Goal: Task Accomplishment & Management: Complete application form

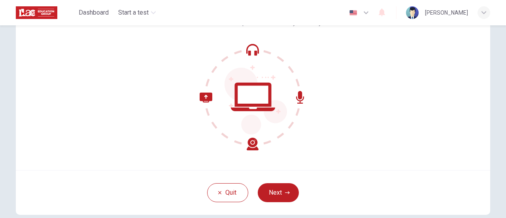
scroll to position [79, 0]
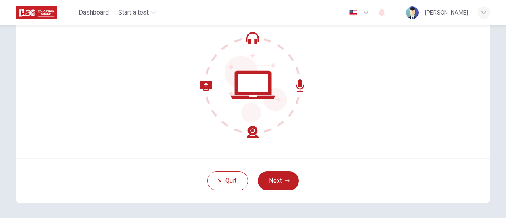
drag, startPoint x: 278, startPoint y: 178, endPoint x: 361, endPoint y: 176, distance: 82.7
click at [278, 178] on button "Next" at bounding box center [278, 180] width 41 height 19
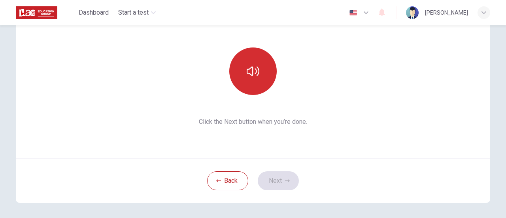
click at [264, 76] on button "button" at bounding box center [252, 70] width 47 height 47
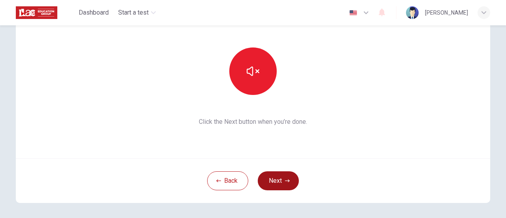
click at [285, 175] on button "Next" at bounding box center [278, 180] width 41 height 19
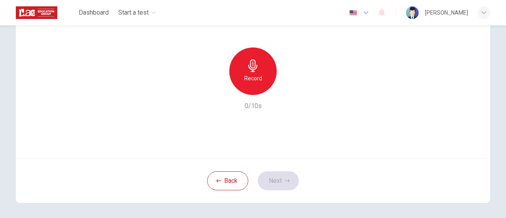
drag, startPoint x: 255, startPoint y: 68, endPoint x: 318, endPoint y: 86, distance: 65.1
click at [255, 68] on icon "button" at bounding box center [253, 65] width 13 height 13
click at [290, 91] on icon "button" at bounding box center [290, 89] width 8 height 8
click at [277, 180] on button "Next" at bounding box center [278, 180] width 41 height 19
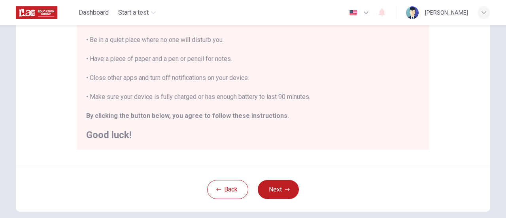
scroll to position [198, 0]
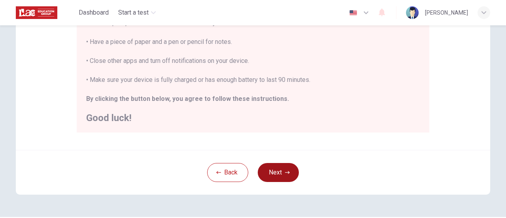
click at [285, 174] on icon "button" at bounding box center [287, 172] width 5 height 5
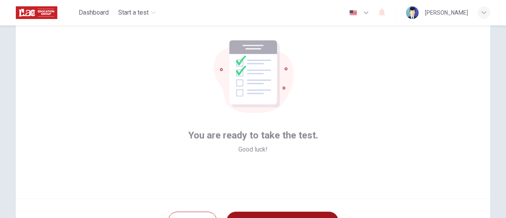
scroll to position [111, 0]
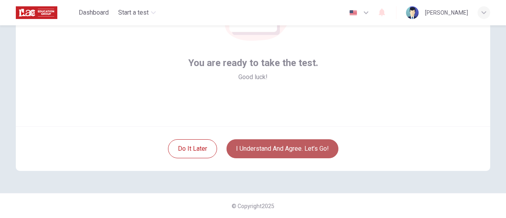
click at [289, 147] on button "I understand and agree. Let’s go!" at bounding box center [283, 148] width 112 height 19
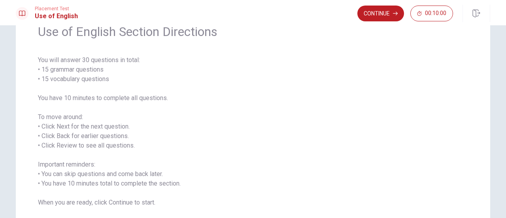
scroll to position [79, 0]
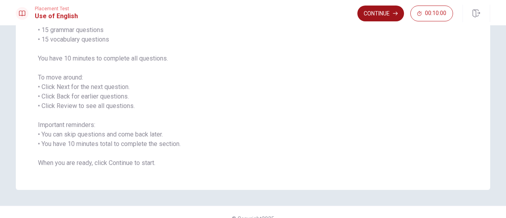
click at [384, 13] on button "Continue" at bounding box center [380, 14] width 47 height 16
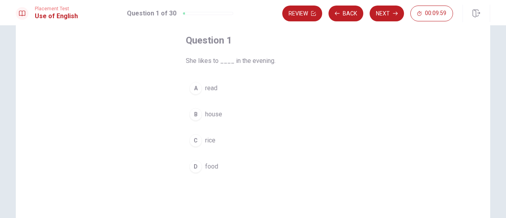
scroll to position [0, 0]
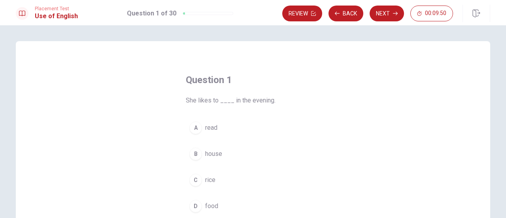
click at [195, 126] on div "A" at bounding box center [195, 127] width 13 height 13
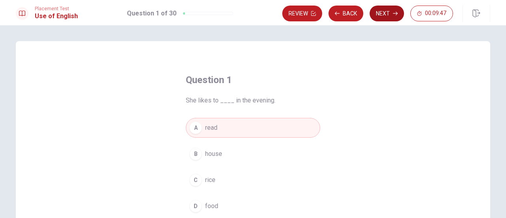
click at [384, 13] on button "Next" at bounding box center [387, 14] width 34 height 16
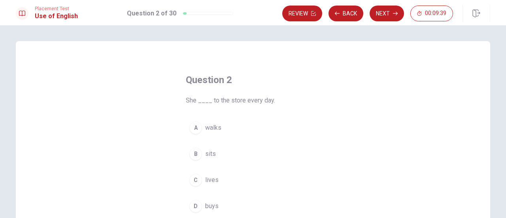
click at [195, 127] on div "A" at bounding box center [195, 127] width 13 height 13
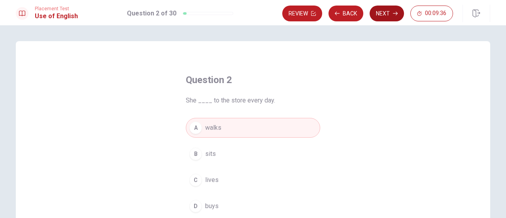
click at [380, 12] on button "Next" at bounding box center [387, 14] width 34 height 16
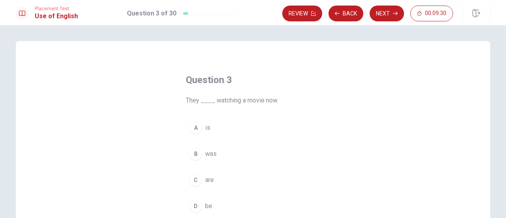
click at [193, 178] on div "C" at bounding box center [195, 180] width 13 height 13
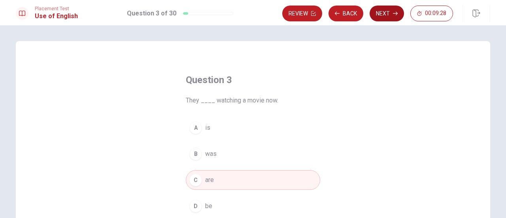
click at [383, 14] on button "Next" at bounding box center [387, 14] width 34 height 16
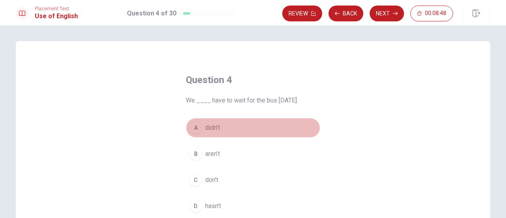
click at [199, 127] on div "A" at bounding box center [195, 127] width 13 height 13
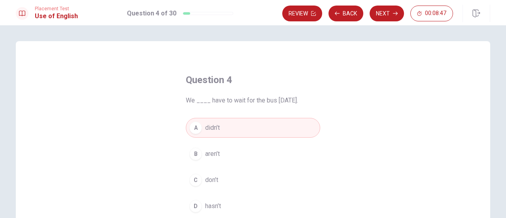
click at [383, 16] on button "Next" at bounding box center [387, 14] width 34 height 16
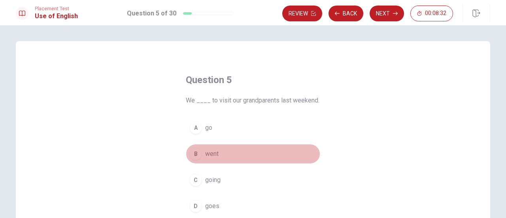
click at [196, 152] on div "B" at bounding box center [195, 153] width 13 height 13
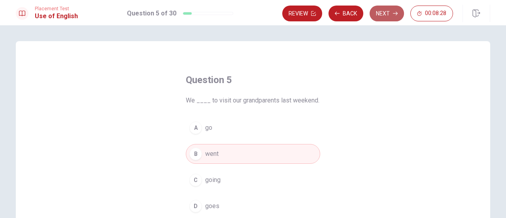
click at [382, 15] on button "Next" at bounding box center [387, 14] width 34 height 16
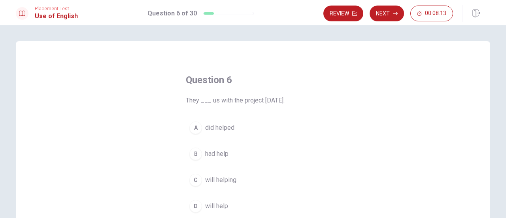
click at [193, 204] on div "D" at bounding box center [195, 206] width 13 height 13
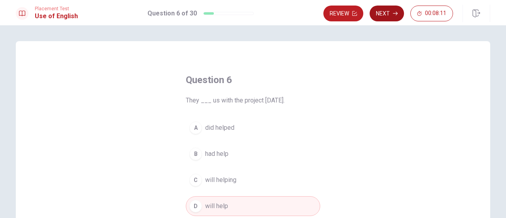
click at [387, 13] on button "Next" at bounding box center [387, 14] width 34 height 16
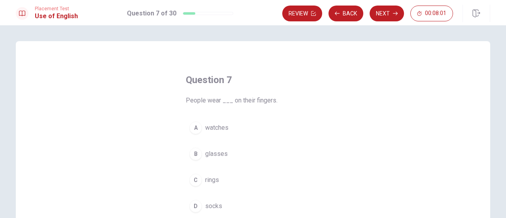
click at [195, 179] on div "C" at bounding box center [195, 180] width 13 height 13
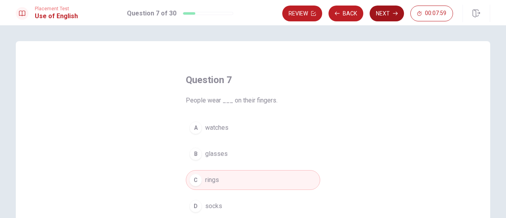
click at [380, 14] on button "Next" at bounding box center [387, 14] width 34 height 16
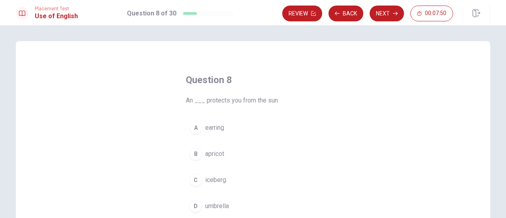
click at [195, 205] on div "D" at bounding box center [195, 206] width 13 height 13
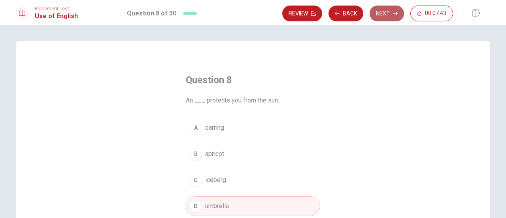
click at [385, 14] on button "Next" at bounding box center [387, 14] width 34 height 16
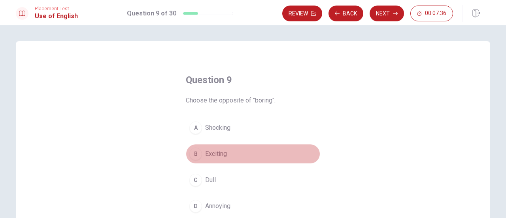
click at [197, 153] on div "B" at bounding box center [195, 153] width 13 height 13
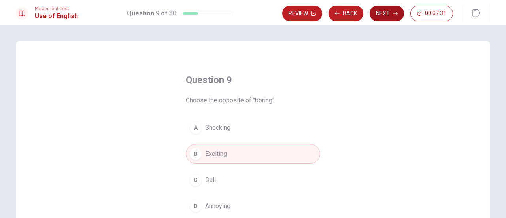
click at [382, 14] on button "Next" at bounding box center [387, 14] width 34 height 16
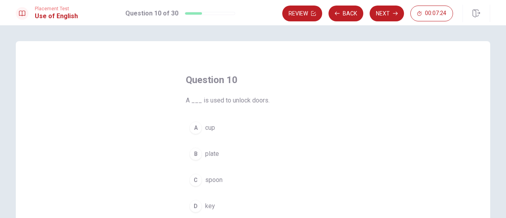
click at [192, 205] on div "D" at bounding box center [195, 206] width 13 height 13
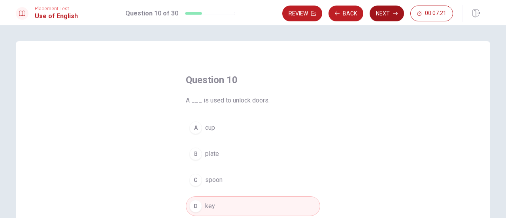
click at [385, 11] on button "Next" at bounding box center [387, 14] width 34 height 16
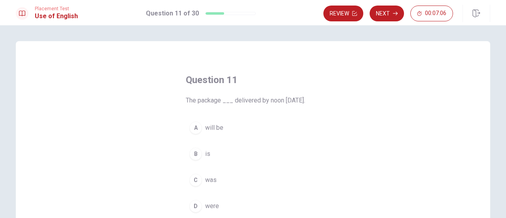
click at [195, 127] on div "A" at bounding box center [195, 127] width 13 height 13
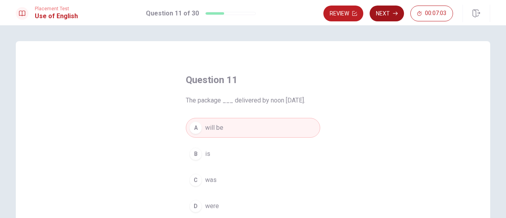
click at [385, 14] on button "Next" at bounding box center [387, 14] width 34 height 16
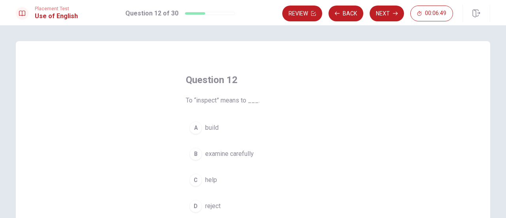
click at [195, 151] on div "B" at bounding box center [195, 153] width 13 height 13
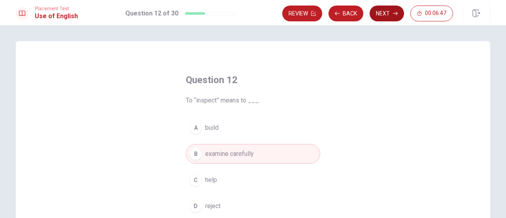
click at [387, 17] on button "Next" at bounding box center [387, 14] width 34 height 16
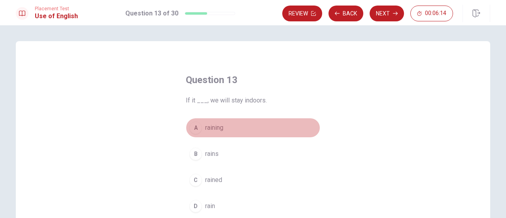
click at [195, 127] on div "A" at bounding box center [195, 127] width 13 height 13
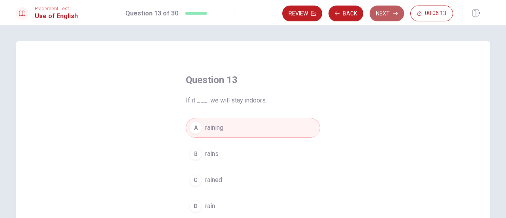
click at [376, 13] on button "Next" at bounding box center [387, 14] width 34 height 16
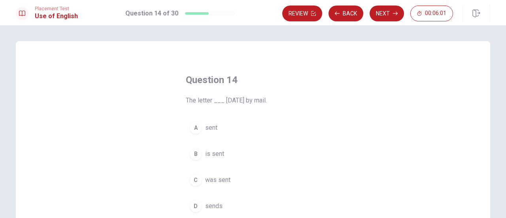
click at [194, 178] on div "C" at bounding box center [195, 180] width 13 height 13
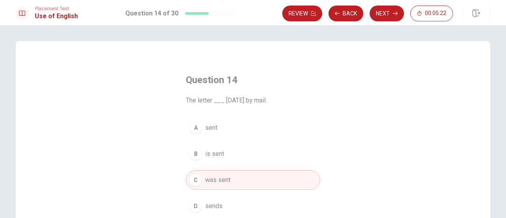
click at [195, 206] on div "D" at bounding box center [195, 206] width 13 height 13
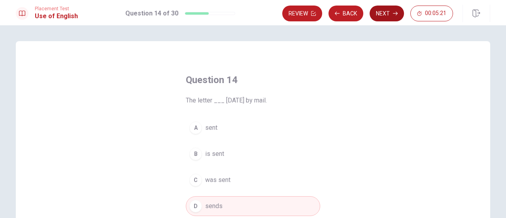
click at [390, 12] on button "Next" at bounding box center [387, 14] width 34 height 16
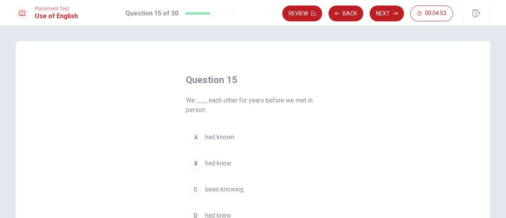
click at [190, 161] on div "B" at bounding box center [195, 163] width 13 height 13
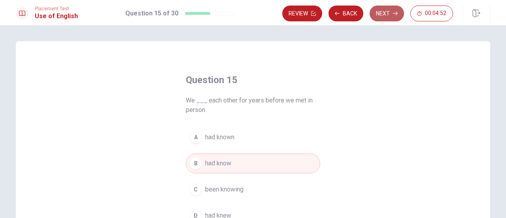
click at [389, 11] on button "Next" at bounding box center [387, 14] width 34 height 16
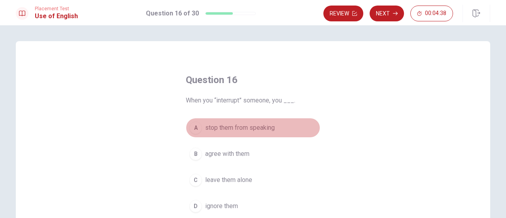
click at [196, 127] on div "A" at bounding box center [195, 127] width 13 height 13
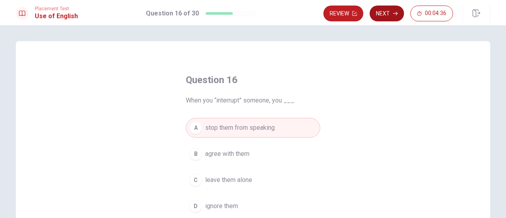
click at [384, 13] on button "Next" at bounding box center [387, 14] width 34 height 16
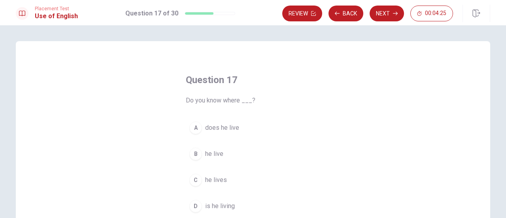
click at [193, 179] on div "C" at bounding box center [195, 180] width 13 height 13
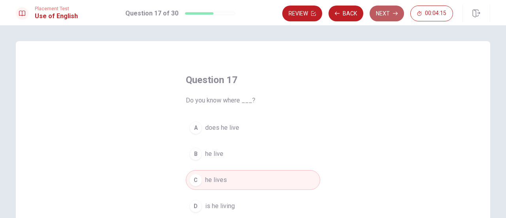
click at [379, 13] on button "Next" at bounding box center [387, 14] width 34 height 16
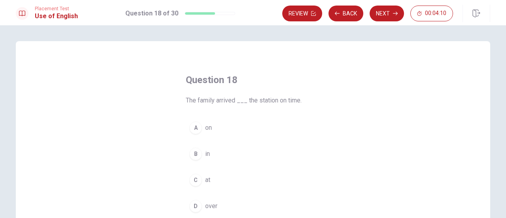
click at [195, 179] on div "C" at bounding box center [195, 180] width 13 height 13
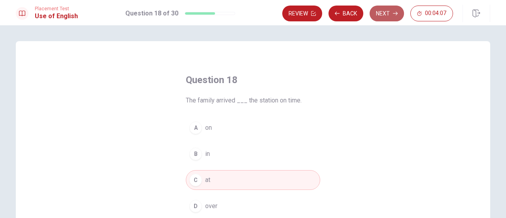
click at [382, 11] on button "Next" at bounding box center [387, 14] width 34 height 16
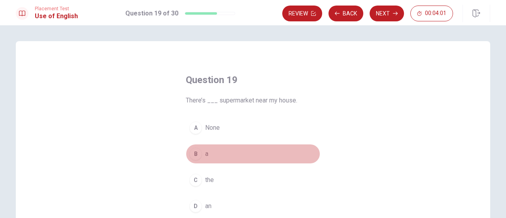
click at [194, 155] on div "B" at bounding box center [195, 153] width 13 height 13
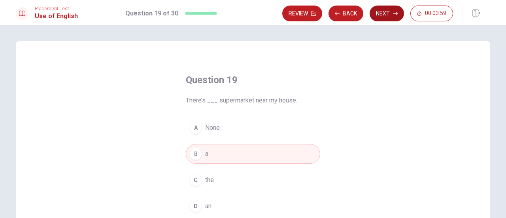
click at [384, 13] on button "Next" at bounding box center [387, 14] width 34 height 16
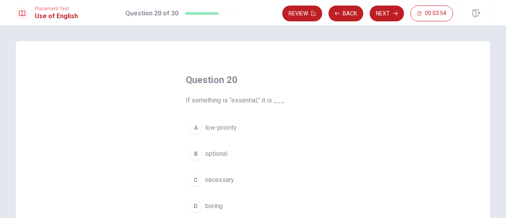
click at [196, 181] on div "C" at bounding box center [195, 180] width 13 height 13
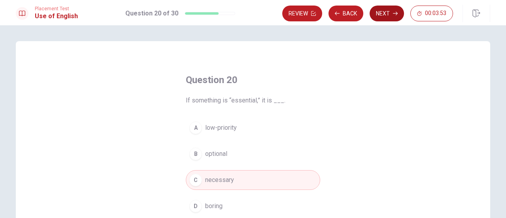
click at [383, 15] on button "Next" at bounding box center [387, 14] width 34 height 16
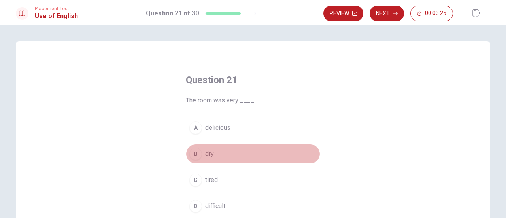
click at [195, 157] on div "B" at bounding box center [195, 153] width 13 height 13
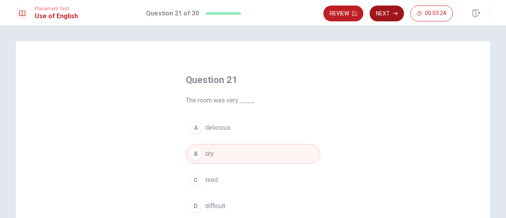
click at [382, 12] on button "Next" at bounding box center [387, 14] width 34 height 16
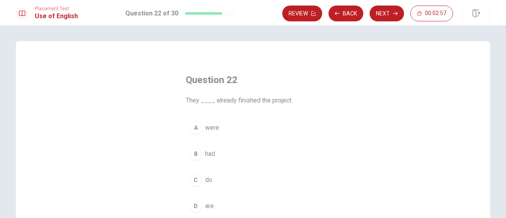
click at [196, 127] on div "A" at bounding box center [195, 127] width 13 height 13
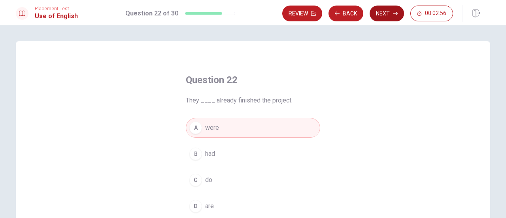
click at [395, 11] on icon "button" at bounding box center [395, 13] width 5 height 5
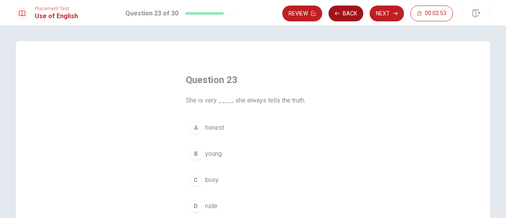
click at [347, 15] on button "Back" at bounding box center [346, 14] width 35 height 16
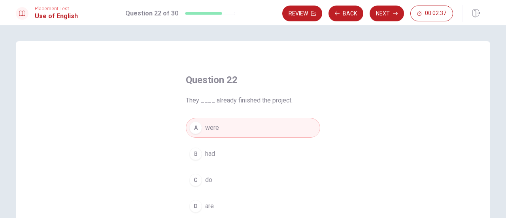
click at [214, 178] on button "C do" at bounding box center [253, 180] width 134 height 20
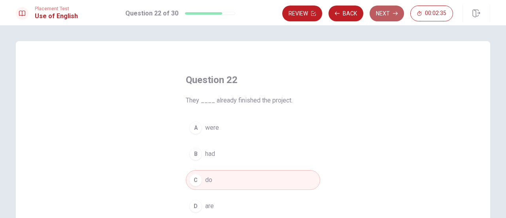
click at [386, 15] on button "Next" at bounding box center [387, 14] width 34 height 16
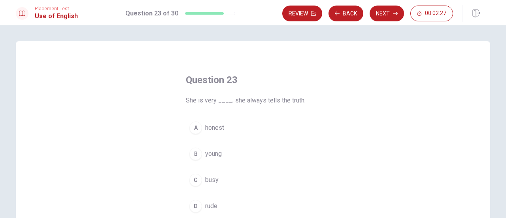
click at [191, 126] on div "A" at bounding box center [195, 127] width 13 height 13
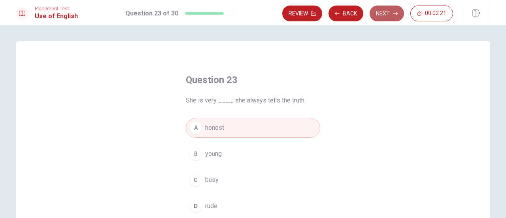
click at [391, 14] on button "Next" at bounding box center [387, 14] width 34 height 16
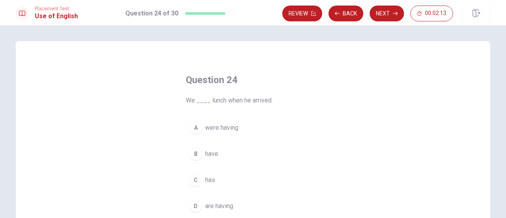
click at [194, 126] on div "A" at bounding box center [195, 127] width 13 height 13
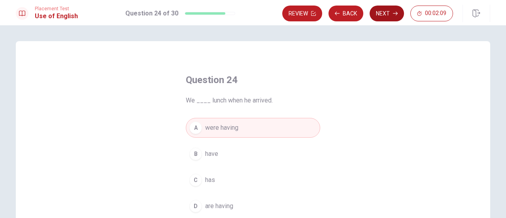
click at [388, 13] on button "Next" at bounding box center [387, 14] width 34 height 16
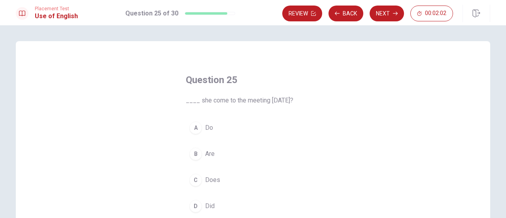
click at [191, 203] on div "D" at bounding box center [195, 206] width 13 height 13
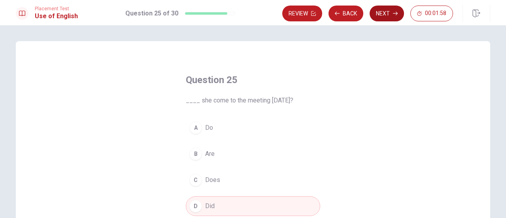
click at [380, 12] on button "Next" at bounding box center [387, 14] width 34 height 16
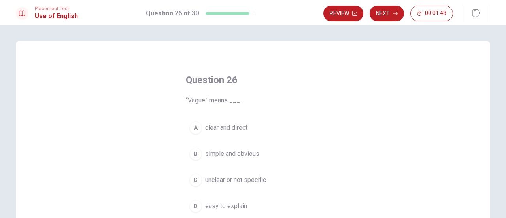
click at [195, 179] on div "C" at bounding box center [195, 180] width 13 height 13
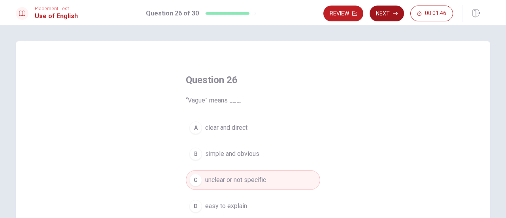
click at [386, 11] on button "Next" at bounding box center [387, 14] width 34 height 16
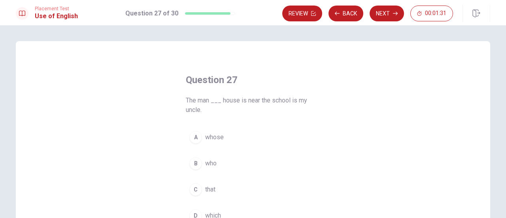
click at [197, 163] on div "B" at bounding box center [195, 163] width 13 height 13
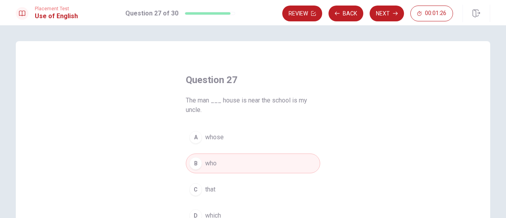
click at [216, 212] on span "which" at bounding box center [213, 215] width 16 height 9
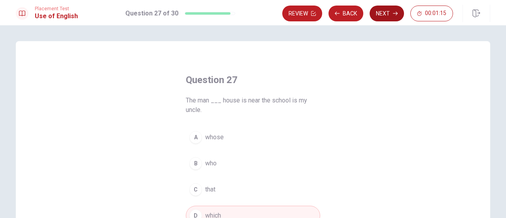
click at [382, 12] on button "Next" at bounding box center [387, 14] width 34 height 16
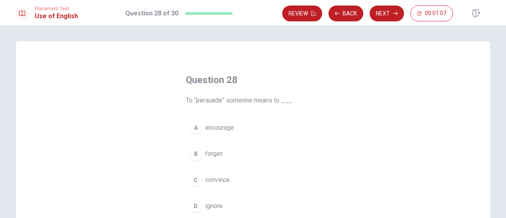
click at [202, 178] on button "C convince" at bounding box center [253, 180] width 134 height 20
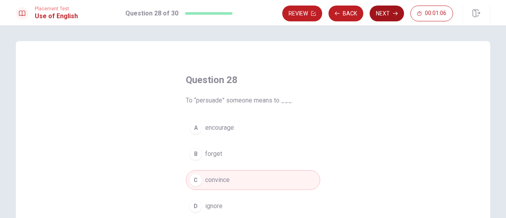
click at [382, 12] on button "Next" at bounding box center [387, 14] width 34 height 16
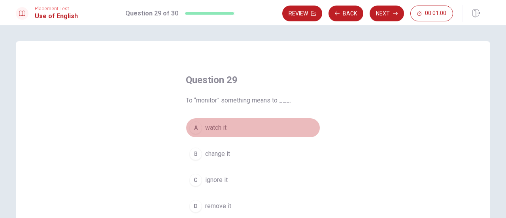
click at [211, 128] on span "watch it" at bounding box center [215, 127] width 21 height 9
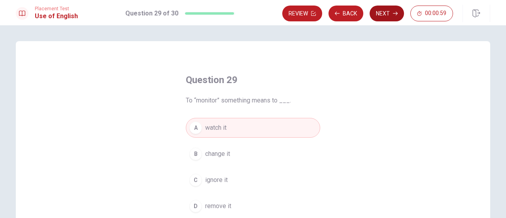
click at [385, 16] on button "Next" at bounding box center [387, 14] width 34 height 16
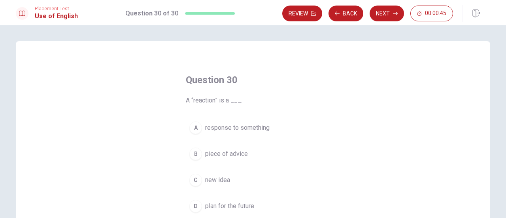
click at [205, 128] on span "response to something" at bounding box center [237, 127] width 64 height 9
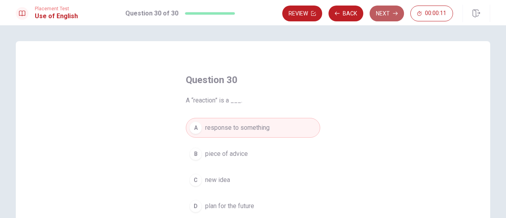
click at [378, 11] on button "Next" at bounding box center [387, 14] width 34 height 16
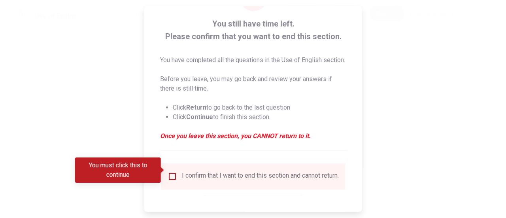
scroll to position [79, 0]
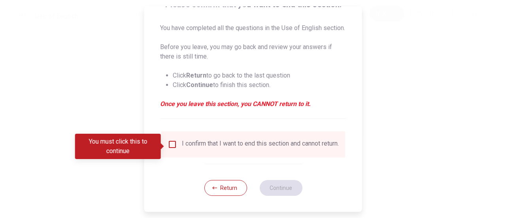
click at [172, 147] on input "You must click this to continue" at bounding box center [172, 144] width 9 height 9
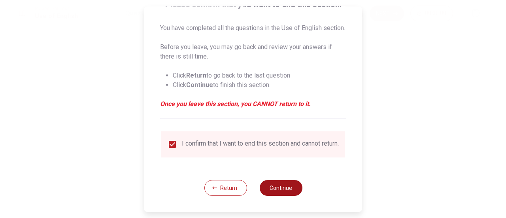
click at [287, 193] on button "Continue" at bounding box center [280, 188] width 43 height 16
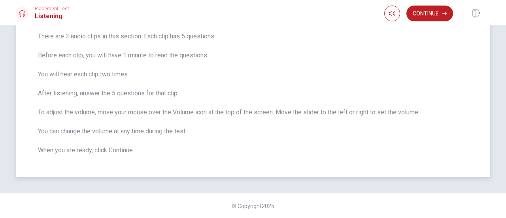
scroll to position [0, 0]
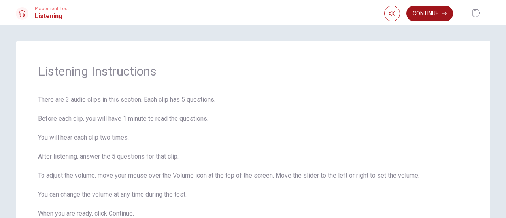
click at [429, 15] on button "Continue" at bounding box center [430, 14] width 47 height 16
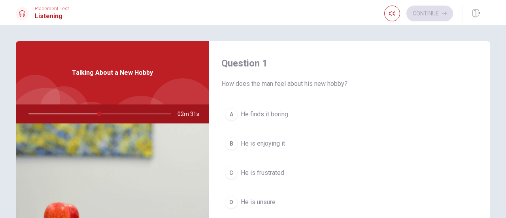
click at [230, 141] on div "B" at bounding box center [231, 143] width 13 height 13
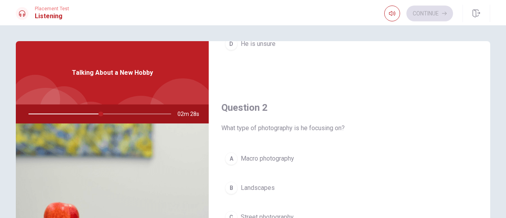
scroll to position [198, 0]
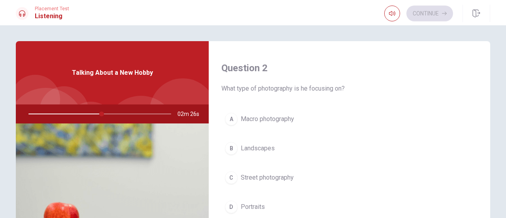
click at [232, 146] on div "B" at bounding box center [231, 148] width 13 height 13
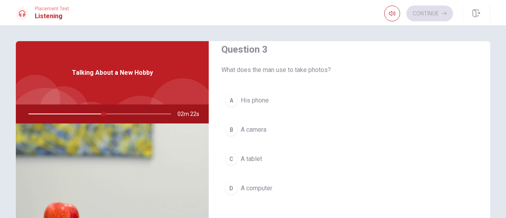
scroll to position [435, 0]
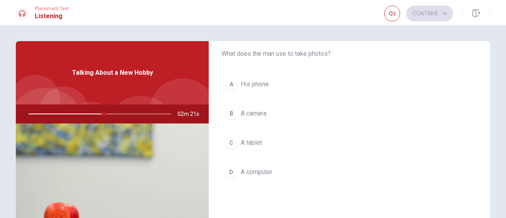
click at [230, 110] on div "B" at bounding box center [231, 113] width 13 height 13
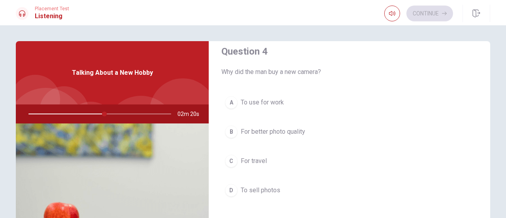
scroll to position [633, 0]
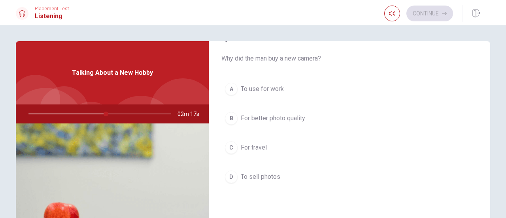
click at [225, 114] on div "B" at bounding box center [231, 118] width 13 height 13
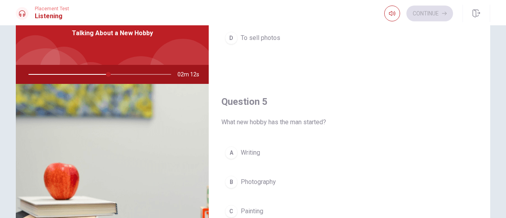
scroll to position [79, 0]
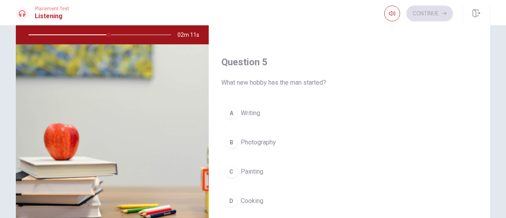
click at [233, 138] on div "B" at bounding box center [231, 142] width 13 height 13
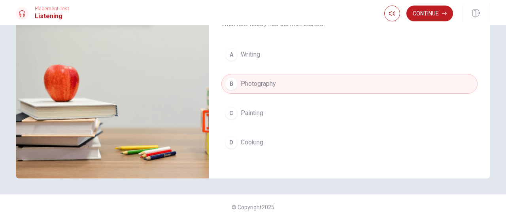
scroll to position [139, 0]
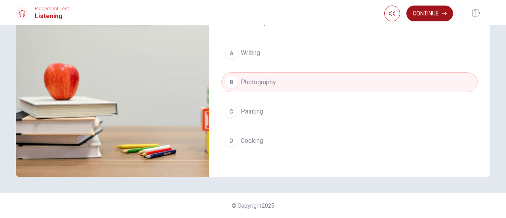
click at [420, 13] on button "Continue" at bounding box center [430, 14] width 47 height 16
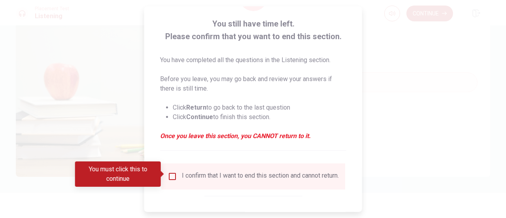
scroll to position [77, 0]
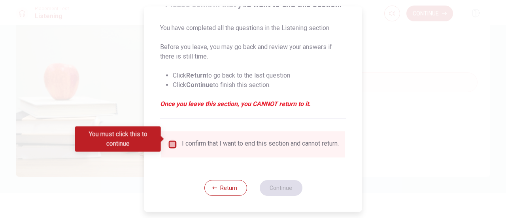
click at [174, 140] on input "You must click this to continue" at bounding box center [172, 144] width 9 height 9
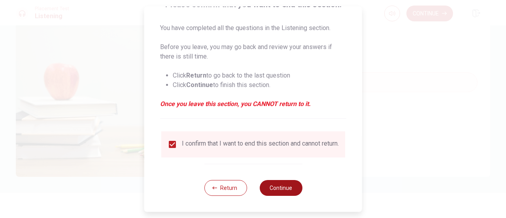
click at [287, 184] on button "Continue" at bounding box center [280, 188] width 43 height 16
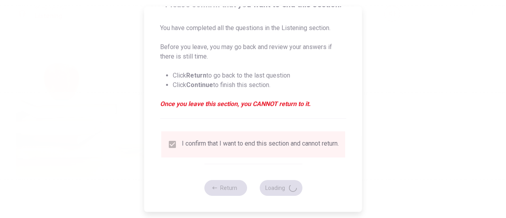
type input "63"
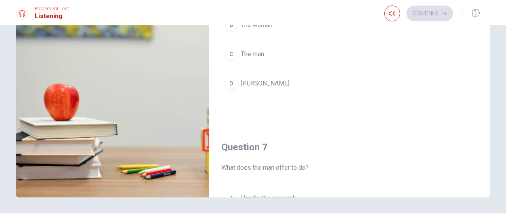
scroll to position [0, 0]
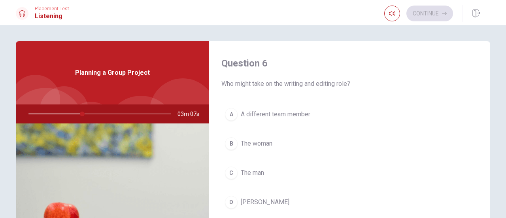
click at [231, 201] on div "D" at bounding box center [231, 202] width 13 height 13
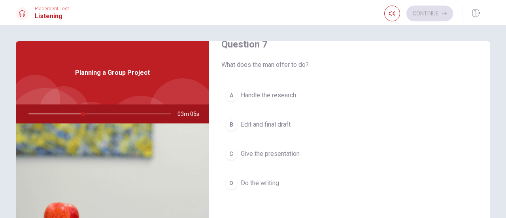
scroll to position [237, 0]
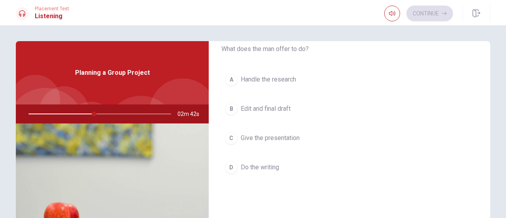
click at [234, 137] on div "C" at bounding box center [231, 138] width 13 height 13
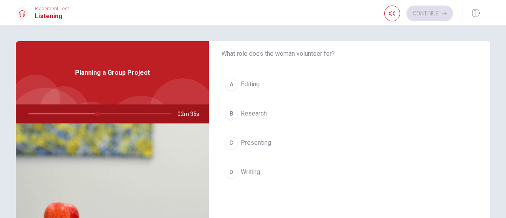
scroll to position [475, 0]
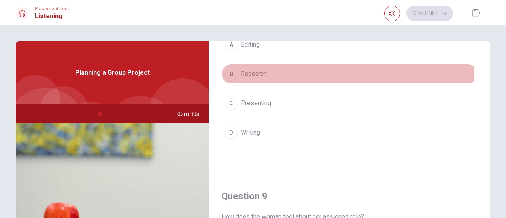
click at [231, 70] on div "B" at bounding box center [231, 74] width 13 height 13
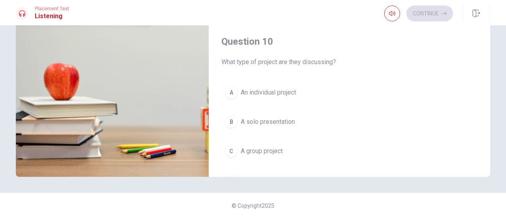
scroll to position [732, 0]
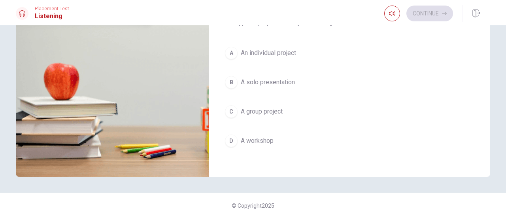
click at [227, 106] on div "C" at bounding box center [231, 111] width 13 height 13
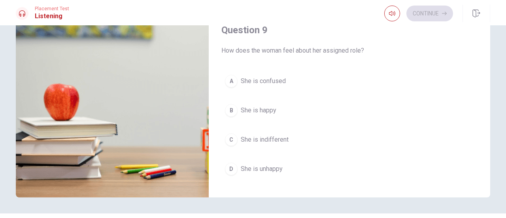
scroll to position [534, 0]
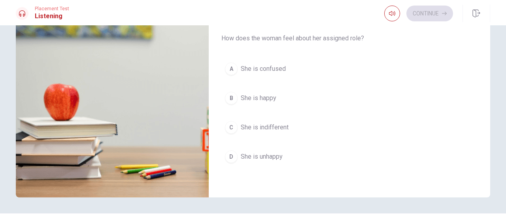
drag, startPoint x: 230, startPoint y: 95, endPoint x: 236, endPoint y: 95, distance: 6.7
click at [230, 95] on div "B" at bounding box center [231, 98] width 13 height 13
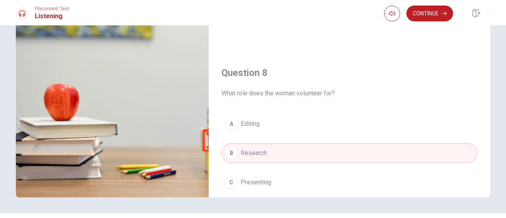
scroll to position [316, 0]
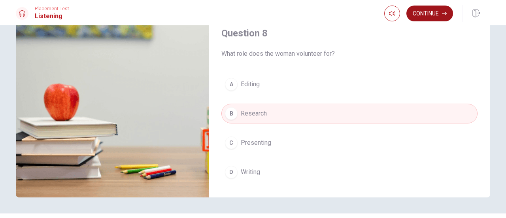
click at [439, 12] on button "Continue" at bounding box center [430, 14] width 47 height 16
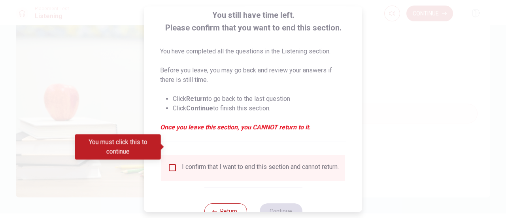
scroll to position [77, 0]
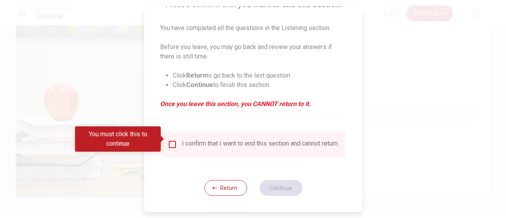
click at [172, 140] on input "You must click this to continue" at bounding box center [172, 144] width 9 height 9
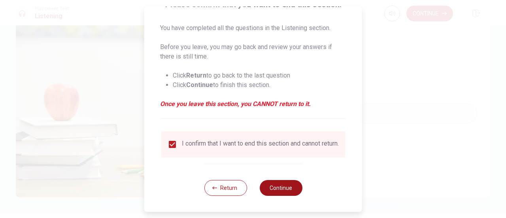
click at [278, 186] on button "Continue" at bounding box center [280, 188] width 43 height 16
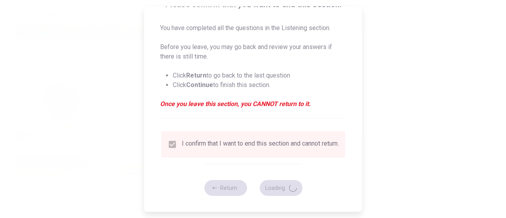
type input "88"
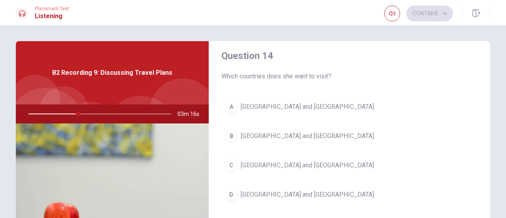
scroll to position [633, 0]
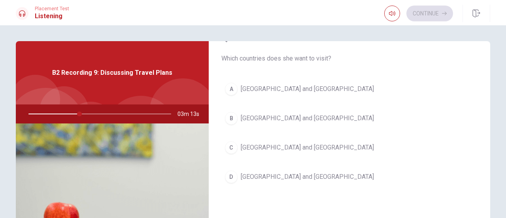
click at [228, 85] on div "A" at bounding box center [231, 89] width 13 height 13
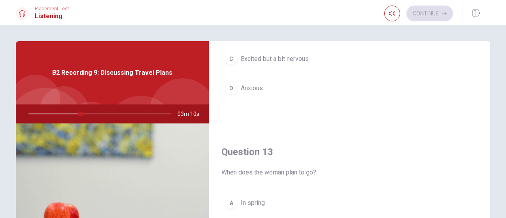
scroll to position [277, 0]
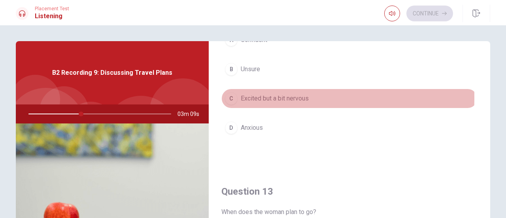
click at [230, 96] on div "C" at bounding box center [231, 98] width 13 height 13
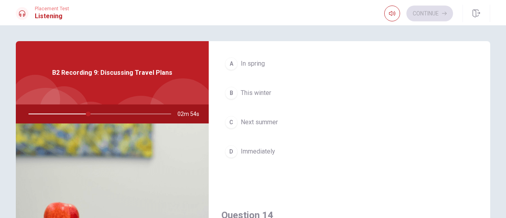
scroll to position [475, 0]
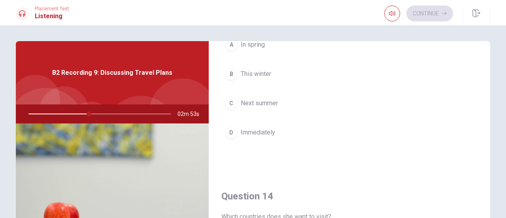
click at [231, 105] on div "C" at bounding box center [231, 103] width 13 height 13
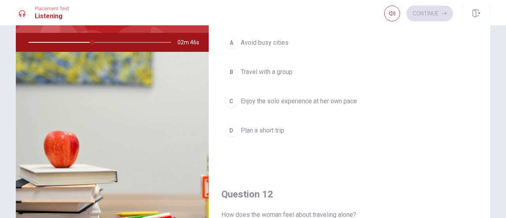
scroll to position [21, 0]
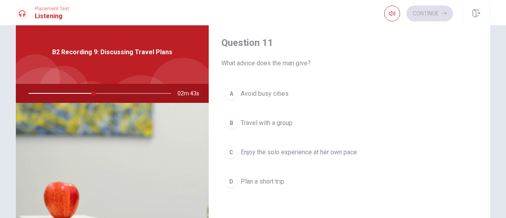
click at [233, 152] on div "C" at bounding box center [231, 152] width 13 height 13
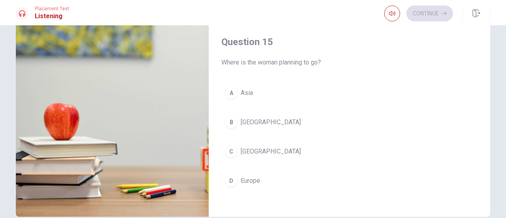
scroll to position [100, 0]
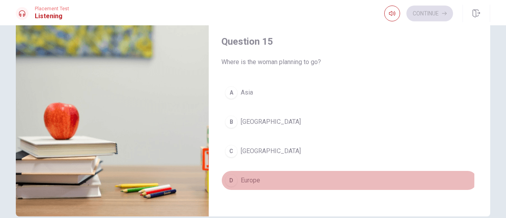
click at [230, 174] on div "D" at bounding box center [231, 180] width 13 height 13
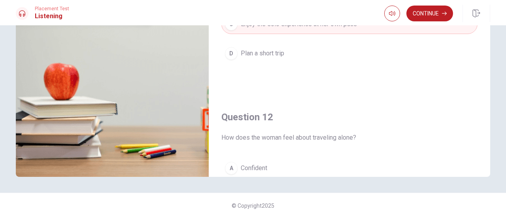
scroll to position [0, 0]
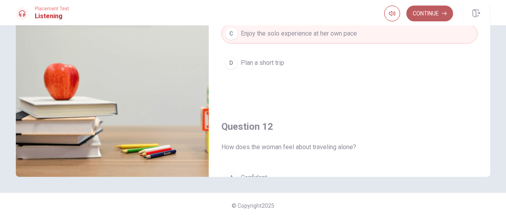
click at [422, 15] on button "Continue" at bounding box center [430, 14] width 47 height 16
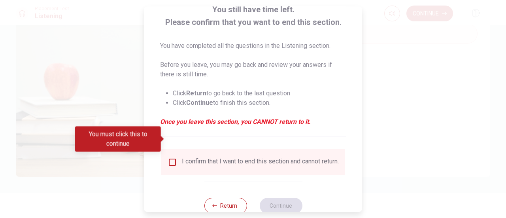
scroll to position [77, 0]
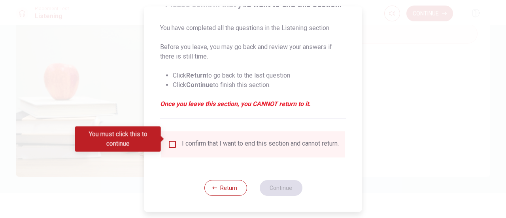
drag, startPoint x: 174, startPoint y: 138, endPoint x: 179, endPoint y: 138, distance: 5.2
click at [174, 140] on input "You must click this to continue" at bounding box center [172, 144] width 9 height 9
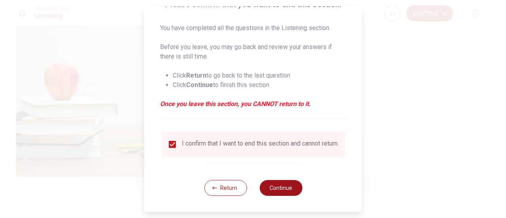
click at [279, 187] on button "Continue" at bounding box center [280, 188] width 43 height 16
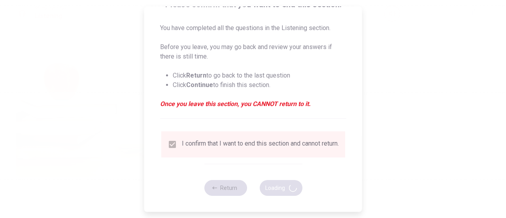
type input "74"
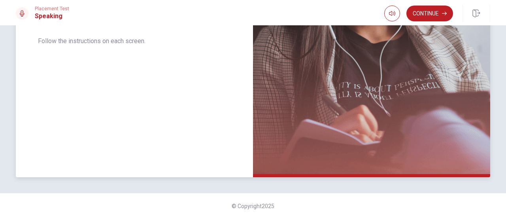
scroll to position [169, 0]
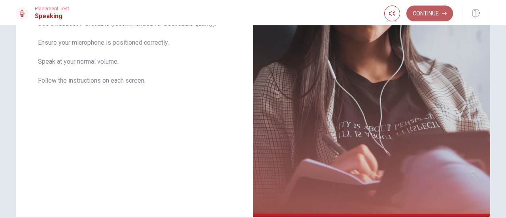
click at [422, 13] on button "Continue" at bounding box center [430, 14] width 47 height 16
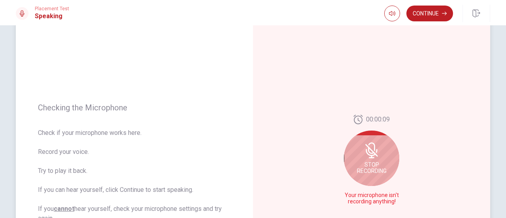
scroll to position [90, 0]
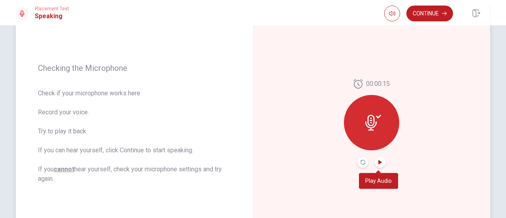
click at [378, 162] on icon "Play Audio" at bounding box center [380, 162] width 4 height 5
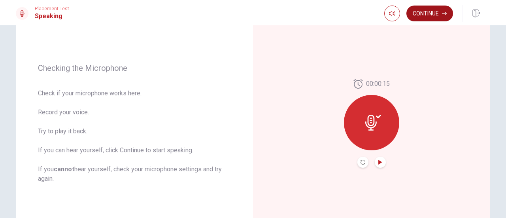
click at [435, 14] on button "Continue" at bounding box center [430, 14] width 47 height 16
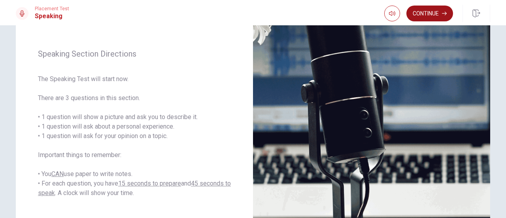
click at [425, 14] on button "Continue" at bounding box center [430, 14] width 47 height 16
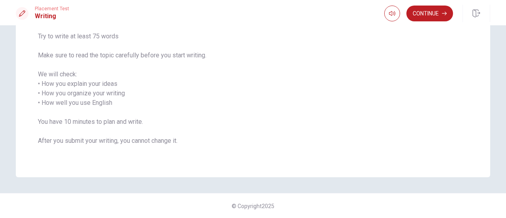
scroll to position [22, 0]
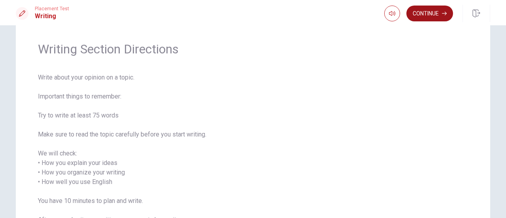
click at [437, 12] on button "Continue" at bounding box center [430, 14] width 47 height 16
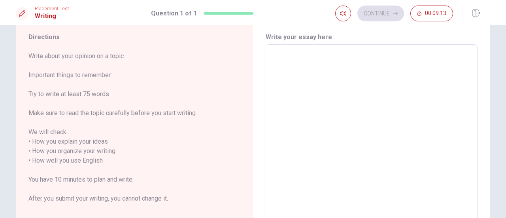
scroll to position [0, 0]
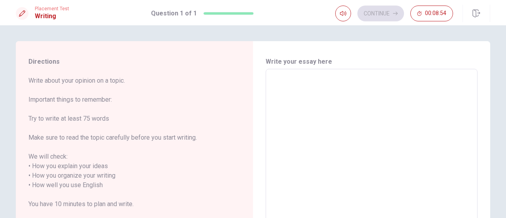
click at [284, 86] on textarea at bounding box center [371, 181] width 201 height 210
type textarea "W"
type textarea "x"
type textarea "We"
type textarea "x"
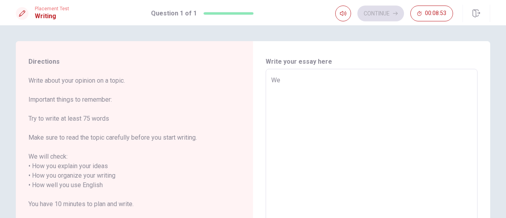
type textarea "Wel"
type textarea "x"
type textarea "Well"
type textarea "x"
type textarea "Well,"
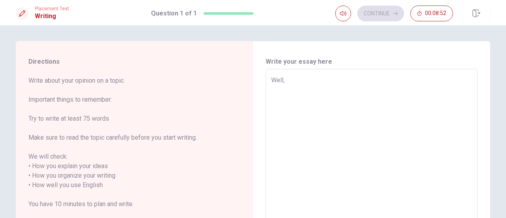
type textarea "x"
type textarea "Well,"
type textarea "x"
type textarea "Well, I"
type textarea "x"
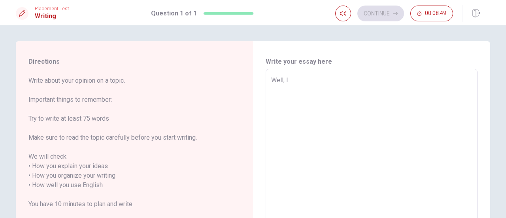
type textarea "Well, I"
type textarea "x"
type textarea "Well, I c"
type textarea "x"
type textarea "Well, I co"
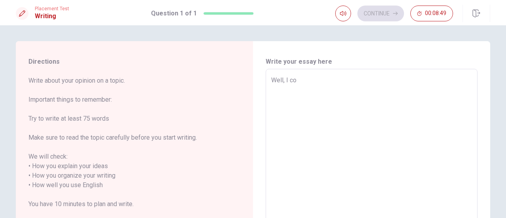
type textarea "x"
type textarea "Well, I cou"
type textarea "x"
type textarea "Well, I coul"
type textarea "x"
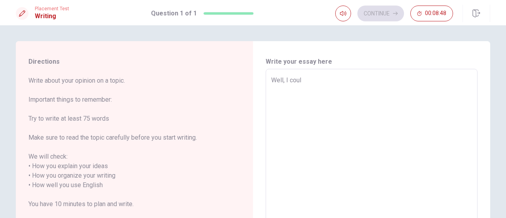
type textarea "Well, I could"
type textarea "x"
type textarea "Well, I could"
type textarea "x"
type textarea "Well, I could s"
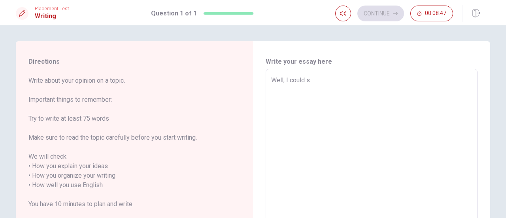
type textarea "x"
type textarea "Well, I could sa"
type textarea "x"
type textarea "Well, I could say"
type textarea "x"
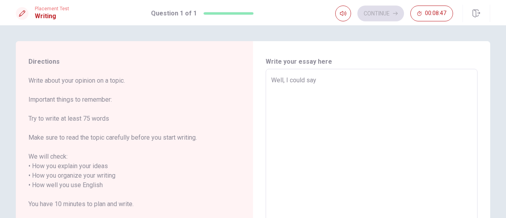
type textarea "Well, I could say"
type textarea "x"
type textarea "Well, I could say t"
type textarea "x"
type textarea "Well, I could say th"
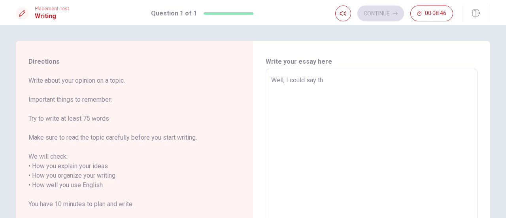
type textarea "x"
type textarea "Well, I could say tha"
type textarea "x"
type textarea "Well, I could say that"
type textarea "x"
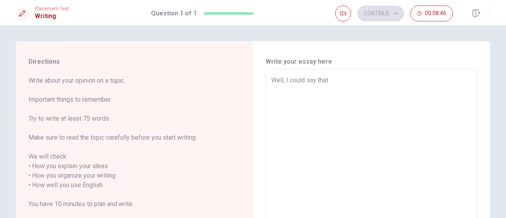
type textarea "Well, I could say that"
type textarea "x"
type textarea "Well, I could say that t"
type textarea "x"
type textarea "Well, I could say that th"
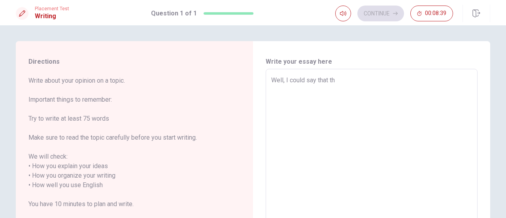
type textarea "x"
type textarea "Well, I could say that the"
type textarea "x"
type textarea "Well, I could say that the"
type textarea "x"
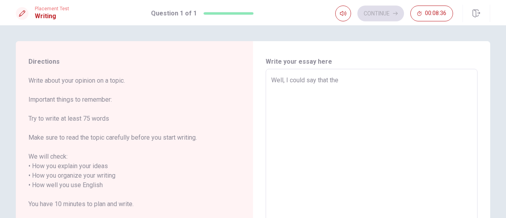
type textarea "Well, I could say that the m"
type textarea "x"
type textarea "Well, I could say that the mo"
type textarea "x"
type textarea "Well, I could say that the mom"
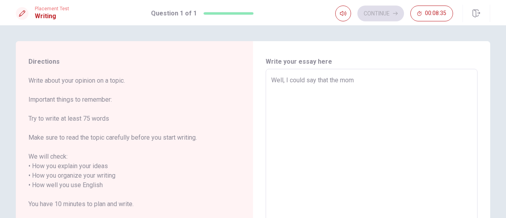
type textarea "x"
type textarea "Well, I could say that the mome"
type textarea "x"
type textarea "Well, I could say that the momen"
type textarea "x"
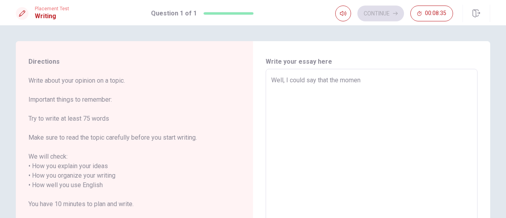
type textarea "Well, I could say that the moment"
type textarea "x"
type textarea "Well, I could say that the moment"
type textarea "x"
type textarea "Well, I could say that the moment t"
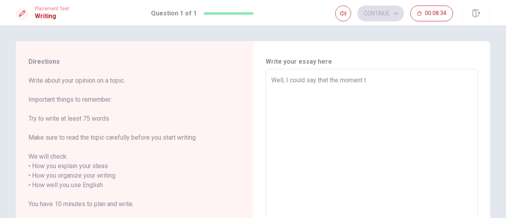
type textarea "x"
type textarea "Well, I could say that the moment th"
type textarea "x"
type textarea "Well, I could say that the moment tha"
type textarea "x"
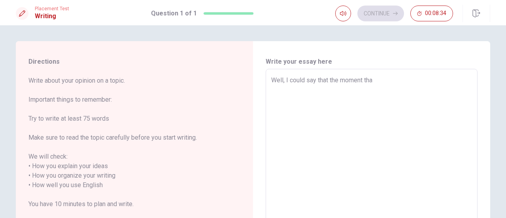
type textarea "Well, I could say that the moment that"
type textarea "x"
type textarea "Well, I could say that the moment that"
type textarea "x"
type textarea "Well, I could say that the moment that i"
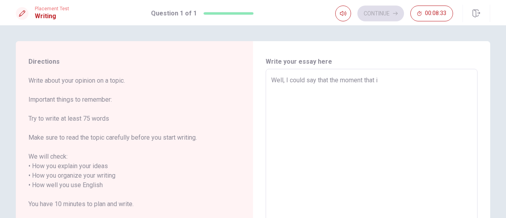
type textarea "x"
type textarea "Well, I could say that the moment that i"
type textarea "x"
type textarea "Well, I could say that the moment that i h"
type textarea "x"
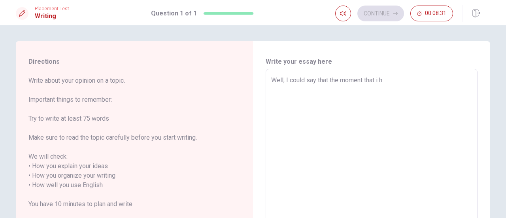
type textarea "Well, I could say that the moment that i ha"
type textarea "x"
type textarea "Well, I could say that the moment that i hav"
type textarea "x"
type textarea "Well, I could say that the moment that i have"
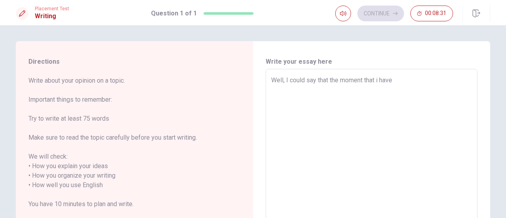
type textarea "x"
type textarea "Well, I could say that the moment that i have"
type textarea "x"
type textarea "Well, I could say that the moment that i have l"
type textarea "x"
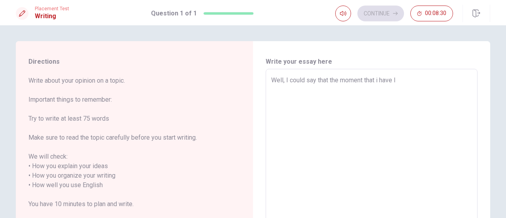
type textarea "Well, I could say that the moment that i have li"
type textarea "x"
type textarea "Well, I could say that the moment that i have liv"
type textarea "x"
type textarea "Well, I could say that the moment that i have livi"
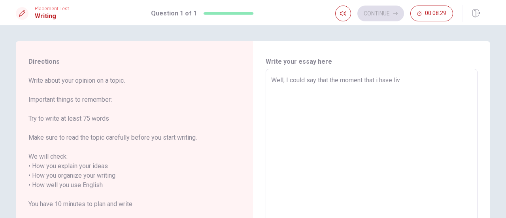
type textarea "x"
type textarea "Well, I could say that the moment that i have livin"
type textarea "x"
type textarea "Well, I could say that the moment that i have living"
type textarea "x"
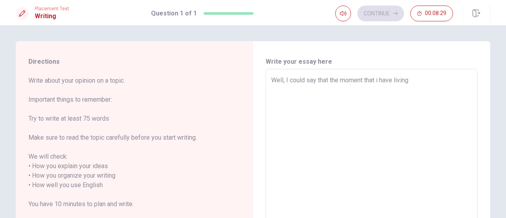
type textarea "Well, I could say that the moment that i have living"
type textarea "x"
type textarea "Well, I could say that the moment that i have living n"
type textarea "x"
type textarea "Well, I could say that the moment that i have living no"
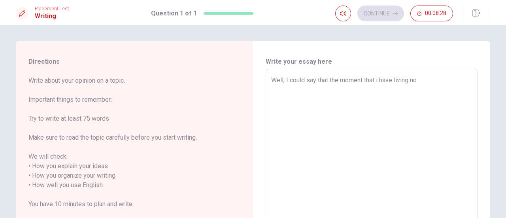
type textarea "x"
type textarea "Well, I could say that the moment that i have living now"
type textarea "x"
type textarea "Well, I could say that the moment that i have living now,"
type textarea "x"
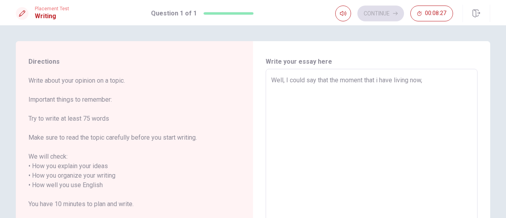
type textarea "Well, I could say that the moment that i have living now,"
type textarea "x"
type textarea "Well, I could say that the moment that i have living now, i"
type textarea "x"
type textarea "Well, I could say that the moment that i have living now, is"
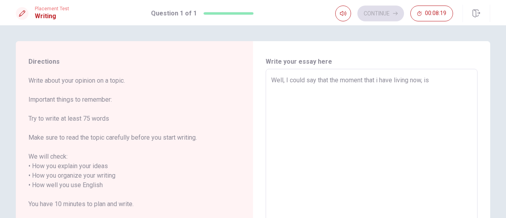
type textarea "x"
type textarea "Well, I could say that the moment that i have living now, is"
type textarea "x"
type textarea "Well, I could say that the moment that i have living now, is b"
type textarea "x"
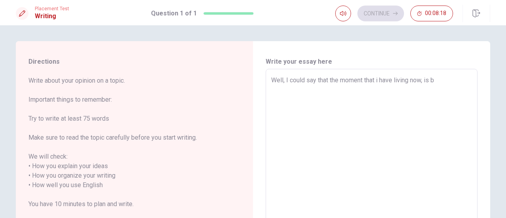
type textarea "Well, I could say that the moment that i have living now, is be"
type textarea "x"
type textarea "Well, I could say that the moment that i have living now, is bei"
type textarea "x"
type textarea "Well, I could say that the moment that i have living now, is bein"
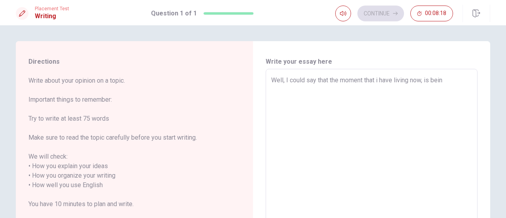
type textarea "x"
type textarea "Well, I could say that the moment that i have living now, is being"
type textarea "x"
type textarea "Well, I could say that the moment that i have living now, is being"
type textarea "x"
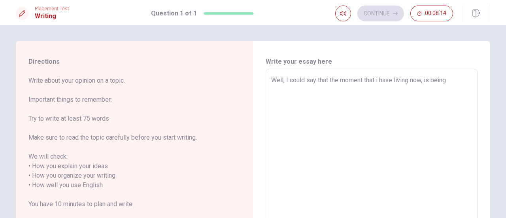
type textarea "Well, I could say that the moment that i have living now, is being a"
type textarea "x"
type textarea "Well, I could say that the moment that i have living now, is being a"
type textarea "x"
type textarea "Well, I could say that the moment that i have living now, is being a c"
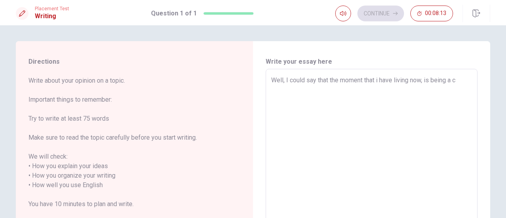
type textarea "x"
type textarea "Well, I could say that the moment that i have living now, is being a ch"
type textarea "x"
type textarea "Well, I could say that the moment that i have living now, is being a cha"
type textarea "x"
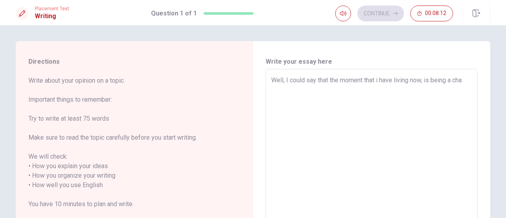
type textarea "Well, I could say that the moment that i have living now, is being a chal"
type textarea "x"
type textarea "Well, I could say that the moment that i have living now, is being a chall"
type textarea "x"
type textarea "Well, I could say that the moment that i have living now, is being a challe"
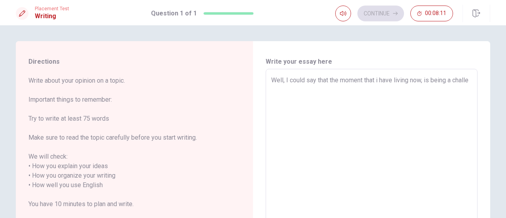
type textarea "x"
type textarea "Well, I could say that the moment that i have living now, is being a challen"
type textarea "x"
type textarea "Well, I could say that the moment that i have living now, is being a challeng"
type textarea "x"
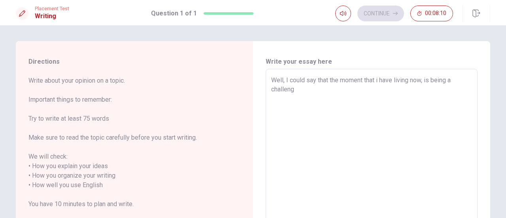
type textarea "Well, I could say that the moment that i have living now, is being a challengi"
type textarea "x"
type textarea "Well, I could say that the moment that i have living now, is being a challengin"
type textarea "x"
type textarea "Well, I could say that the moment that i have living now, is being a challenging"
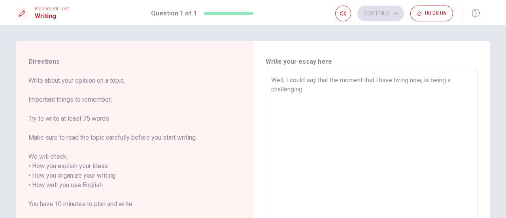
type textarea "x"
type textarea "Well, I could say that the moment that i have living now, is being a challenging"
type textarea "x"
type textarea "Well, I could say that the moment that i have living now, is being a challengin…"
type textarea "x"
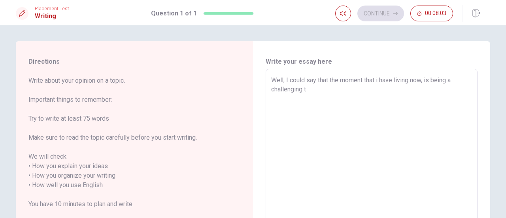
type textarea "Well, I could say that the moment that i have living now, is being a challengin…"
type textarea "x"
type textarea "Well, I could say that the moment that i have living now, is being a challengin…"
type textarea "x"
type textarea "Well, I could say that the moment that i have living now, is being a challengin…"
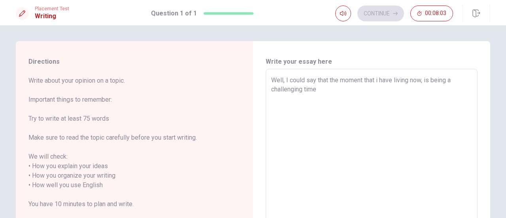
type textarea "x"
type textarea "Well, I could say that the moment that i have living now, is being a challengin…"
type textarea "x"
type textarea "Well, I could say that the moment that i have living now, is being a challengin…"
type textarea "x"
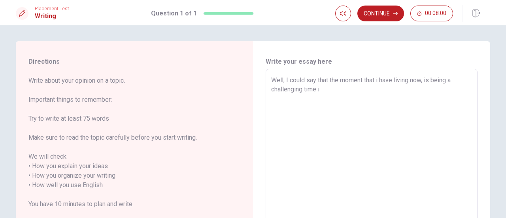
type textarea "Well, I could say that the moment that i have living now, is being a challengin…"
type textarea "x"
type textarea "Well, I could say that the moment that i have living now, is being a challengin…"
type textarea "x"
type textarea "Well, I could say that the moment that i have living now, is being a challengin…"
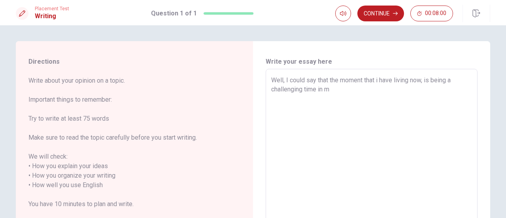
type textarea "x"
type textarea "Well, I could say that the moment that i have living now, is being a challengin…"
type textarea "x"
type textarea "Well, I could say that the moment that i have living now, is being a challengin…"
type textarea "x"
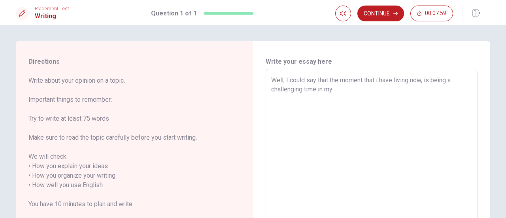
type textarea "Well, I could say that the moment that i have living now, is being a challengin…"
type textarea "x"
type textarea "Well, I could say that the moment that i have living now, is being a challengin…"
type textarea "x"
type textarea "Well, I could say that the moment that i have living now, is being a challengin…"
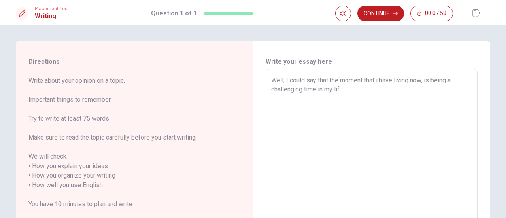
type textarea "x"
type textarea "Well, I could say that the moment that i have living now, is being a challengin…"
type textarea "x"
type textarea "Well, I could say that the moment that i have living now, is being a challengin…"
type textarea "x"
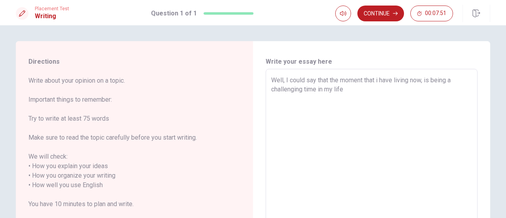
type textarea "Well, I could say that the moment that i have living now, is being a challengin…"
type textarea "x"
type textarea "Well, I could say that the moment that i have living now, is being a challengin…"
drag, startPoint x: 317, startPoint y: 90, endPoint x: 342, endPoint y: 88, distance: 25.0
click at [343, 90] on textarea "Well, I could say that the moment that i have living now, is being a challengin…" at bounding box center [371, 181] width 201 height 210
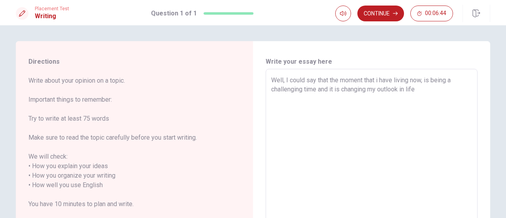
click at [420, 87] on textarea "Well, I could say that the moment that i have living now, is being a challengin…" at bounding box center [371, 181] width 201 height 210
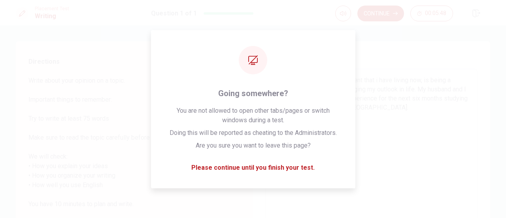
drag, startPoint x: 433, startPoint y: 86, endPoint x: 127, endPoint y: 95, distance: 306.6
click at [127, 95] on span "Write about your opinion on a topic. Important things to remember: Try to write…" at bounding box center [114, 156] width 173 height 161
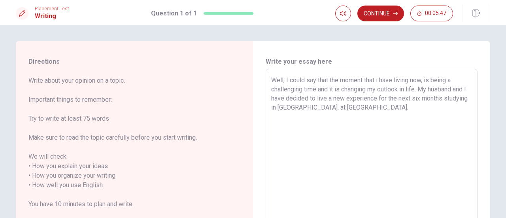
click at [355, 108] on textarea "Well, I could say that the moment that i have living now, is being a challengin…" at bounding box center [371, 181] width 201 height 210
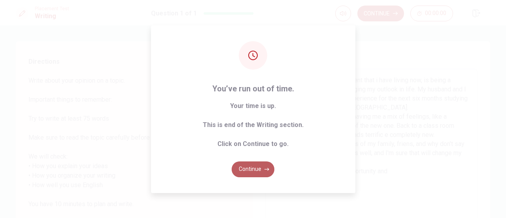
click at [256, 170] on button "Continue" at bounding box center [253, 169] width 43 height 16
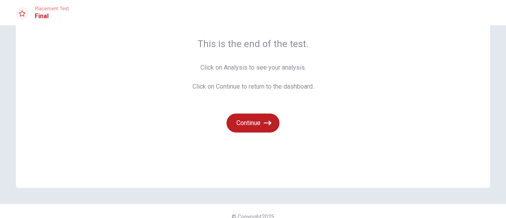
scroll to position [70, 0]
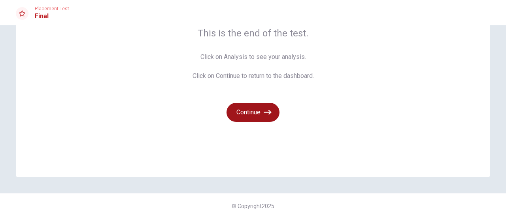
click at [250, 110] on button "Continue" at bounding box center [253, 112] width 53 height 19
